Goal: Information Seeking & Learning: Learn about a topic

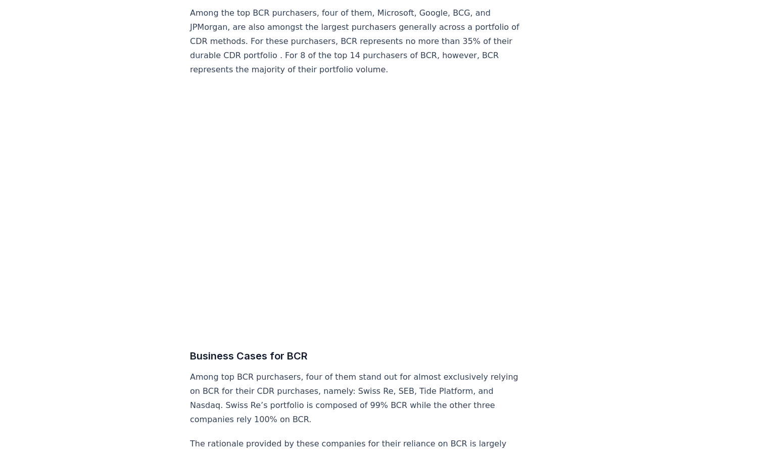
scroll to position [4161, 0]
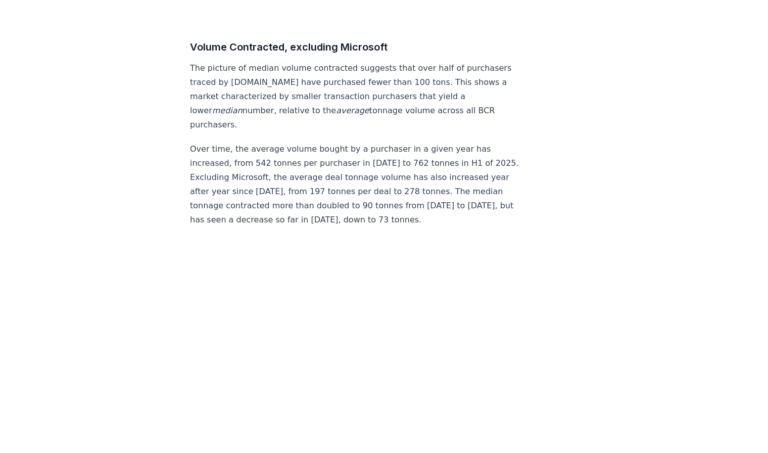
scroll to position [5442, 0]
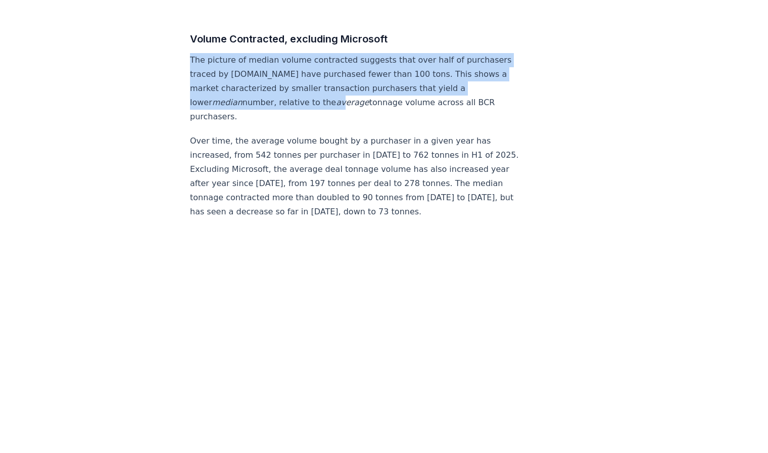
drag, startPoint x: 267, startPoint y: 44, endPoint x: 283, endPoint y: 92, distance: 50.6
click at [244, 134] on p "Over time, the average volume bought by a purchaser in a given year has increas…" at bounding box center [357, 176] width 334 height 85
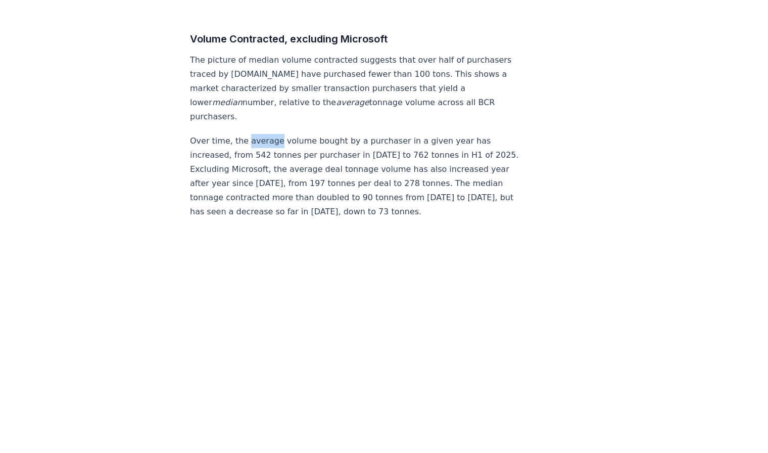
click at [244, 134] on p "Over time, the average volume bought by a purchaser in a given year has increas…" at bounding box center [357, 176] width 334 height 85
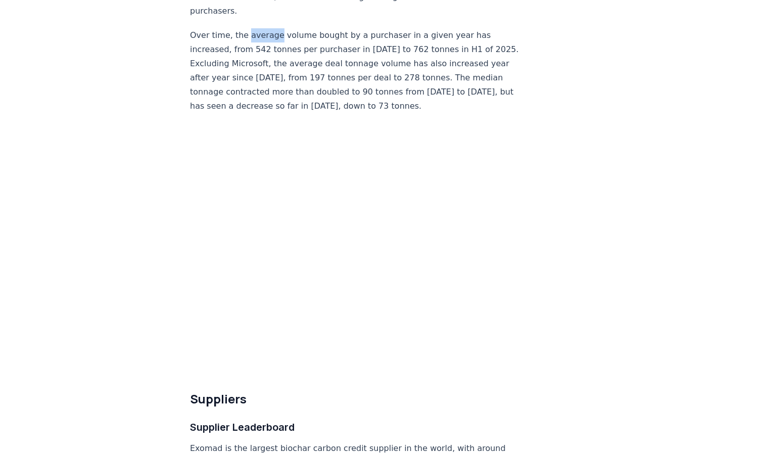
scroll to position [5548, 0]
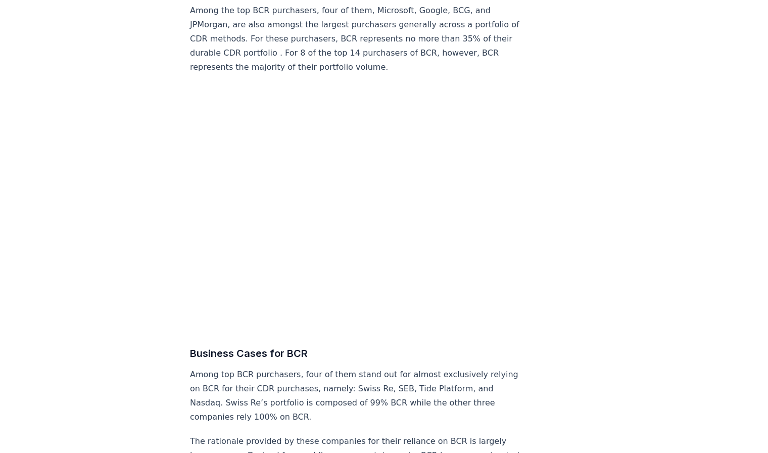
scroll to position [4161, 0]
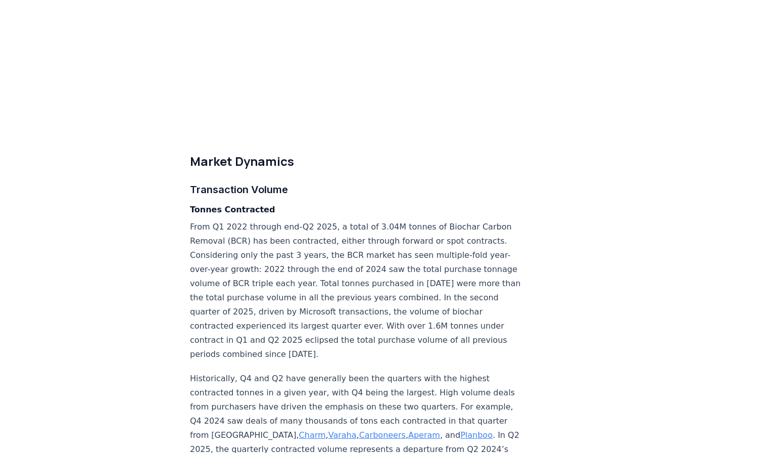
scroll to position [2454, 0]
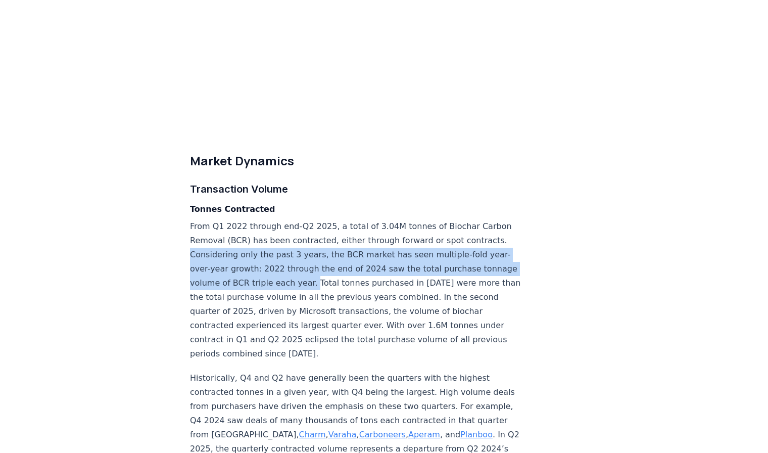
drag, startPoint x: 228, startPoint y: 239, endPoint x: 375, endPoint y: 270, distance: 149.7
click at [375, 270] on p "From Q1 2022 through end-Q2 2025, a total of 3.04M tonnes of Biochar Carbon Rem…" at bounding box center [357, 289] width 334 height 141
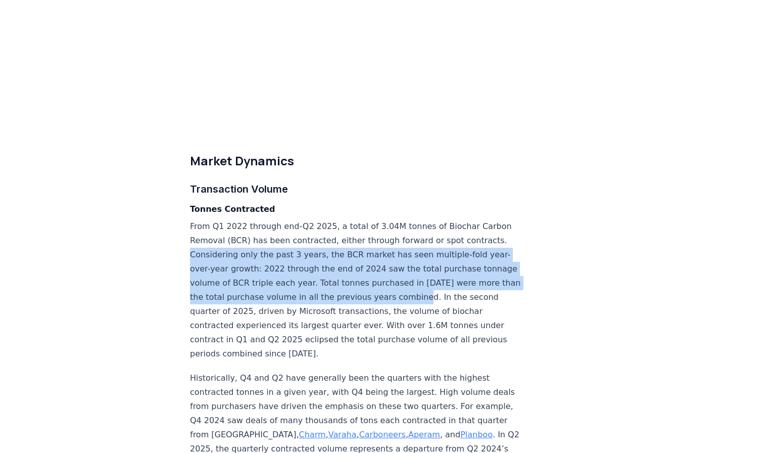
drag, startPoint x: 229, startPoint y: 236, endPoint x: 229, endPoint y: 294, distance: 58.1
click at [229, 294] on p "From Q1 2022 through end-Q2 2025, a total of 3.04M tonnes of Biochar Carbon Rem…" at bounding box center [357, 289] width 334 height 141
copy p "Considering only the past 3 years, the BCR market has seen multiple-fold year-o…"
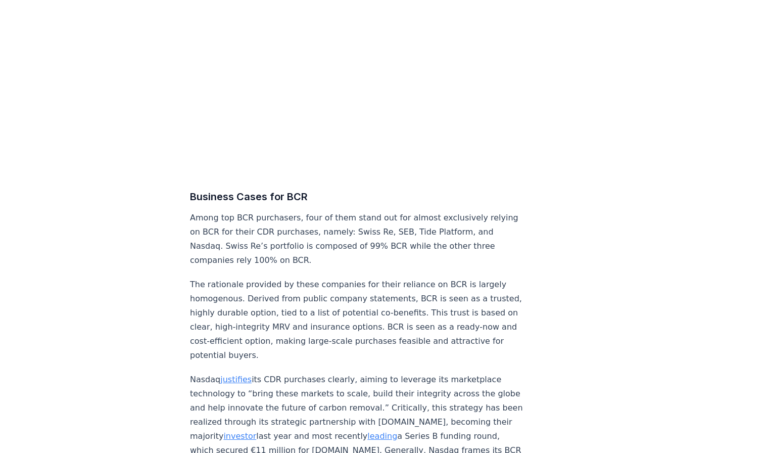
scroll to position [4321, 0]
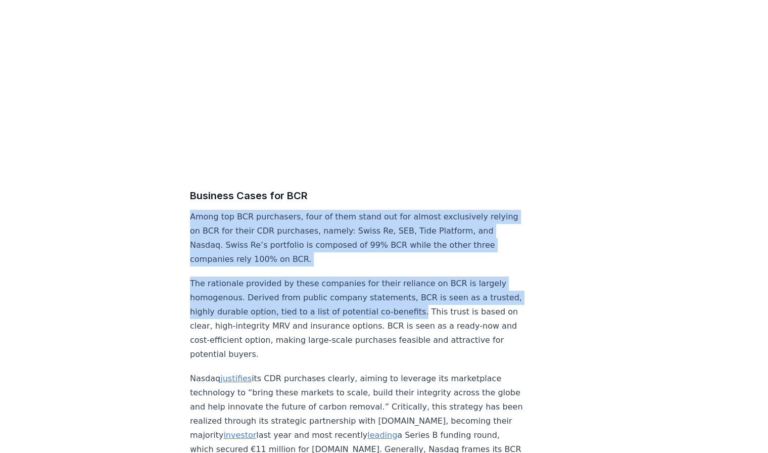
drag, startPoint x: 189, startPoint y: 208, endPoint x: 438, endPoint y: 310, distance: 268.9
copy div "Among top BCR purchasers, four of them stand out for almost exclusively relying…"
